Goal: Entertainment & Leisure: Browse casually

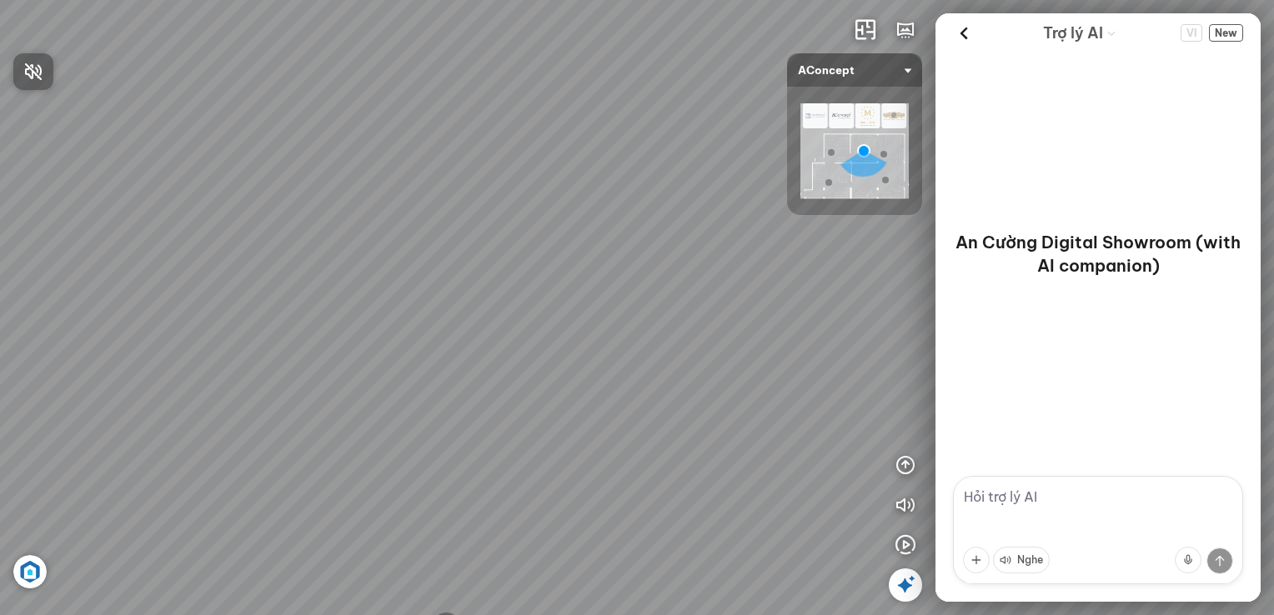
click at [968, 31] on div at bounding box center [637, 307] width 1274 height 615
click at [962, 33] on icon at bounding box center [963, 33] width 25 height 25
